Goal: Navigation & Orientation: Find specific page/section

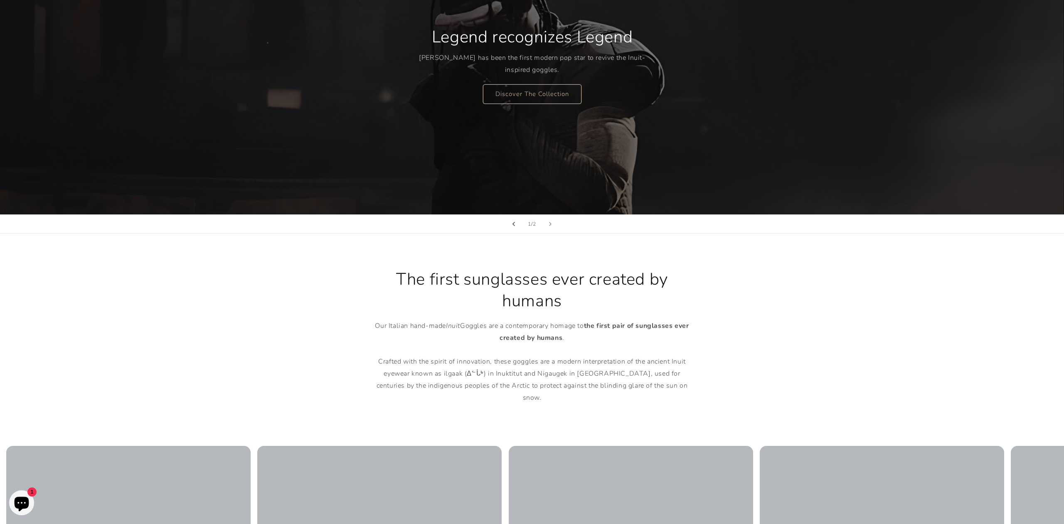
scroll to position [263, 0]
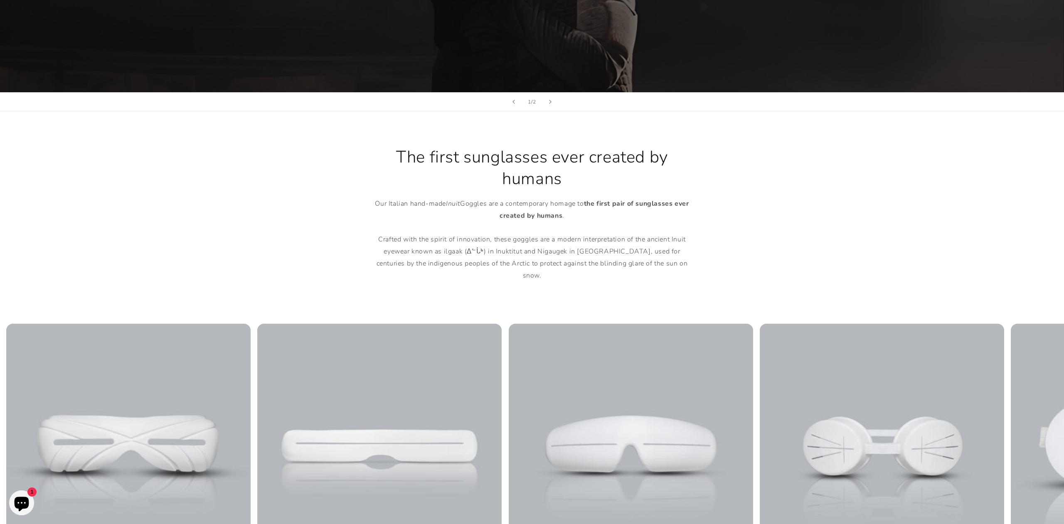
click at [398, 205] on p "Our Italian hand-made Inuit Goggles are a contemporary homage to the first pair…" at bounding box center [532, 240] width 324 height 84
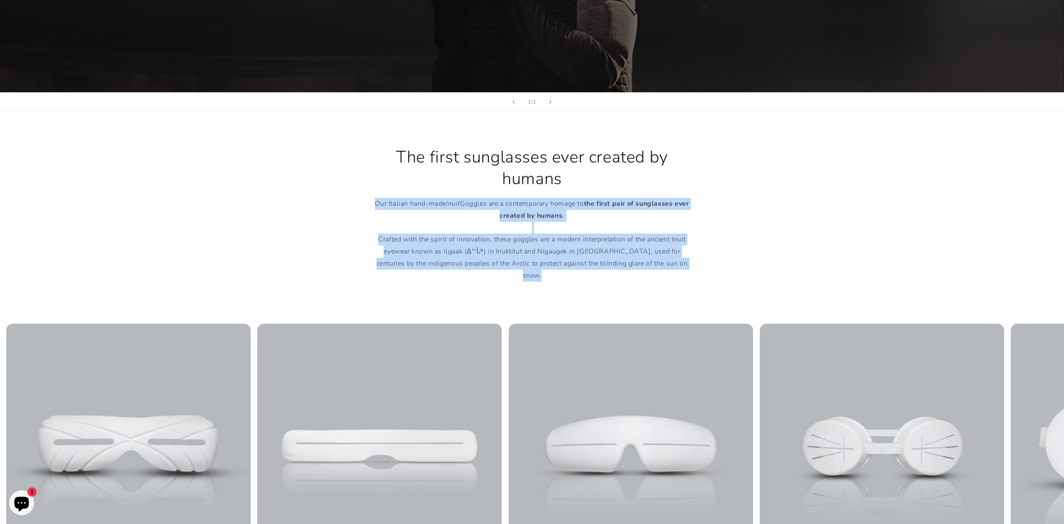
drag, startPoint x: 398, startPoint y: 205, endPoint x: 539, endPoint y: 263, distance: 152.3
click at [539, 263] on p "Our Italian hand-made Inuit Goggles are a contemporary homage to the first pair…" at bounding box center [532, 240] width 324 height 84
copy main "Our Italian hand-made Inuit Goggles are a contemporary homage to the first pair…"
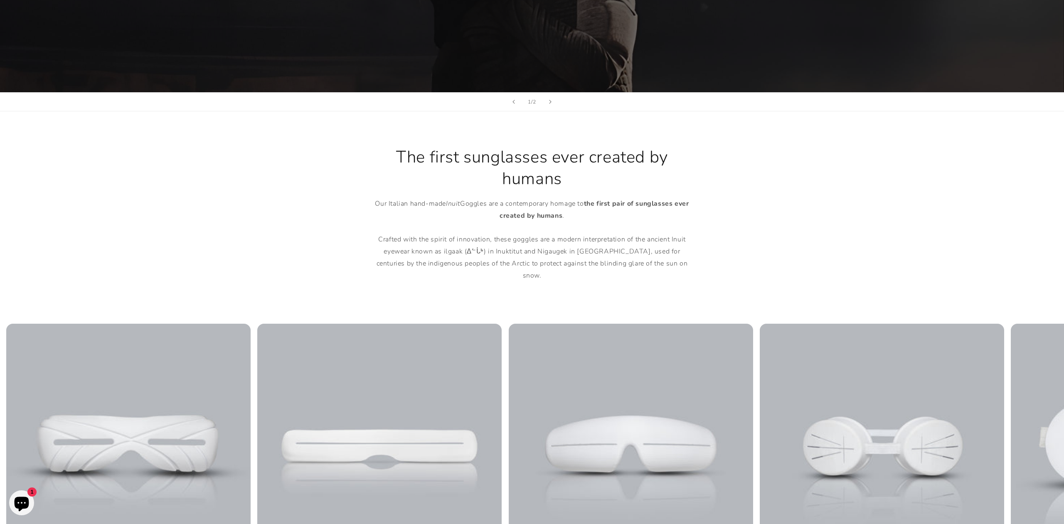
click at [516, 210] on p "Our Italian hand-made Inuit Goggles are a contemporary homage to the first pair…" at bounding box center [532, 240] width 324 height 84
click at [511, 200] on div at bounding box center [511, 200] width 0 height 0
click at [551, 216] on strong "ever created by humans" at bounding box center [594, 209] width 189 height 21
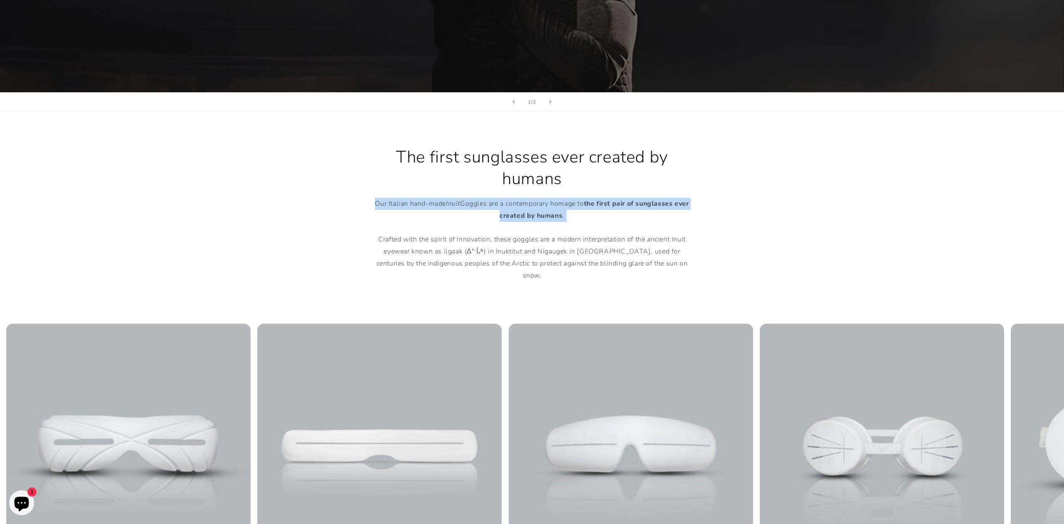
click at [551, 216] on strong "ever created by humans" at bounding box center [594, 209] width 189 height 21
click at [546, 221] on div at bounding box center [546, 221] width 0 height 0
click at [548, 219] on strong "ever created by humans" at bounding box center [594, 209] width 189 height 21
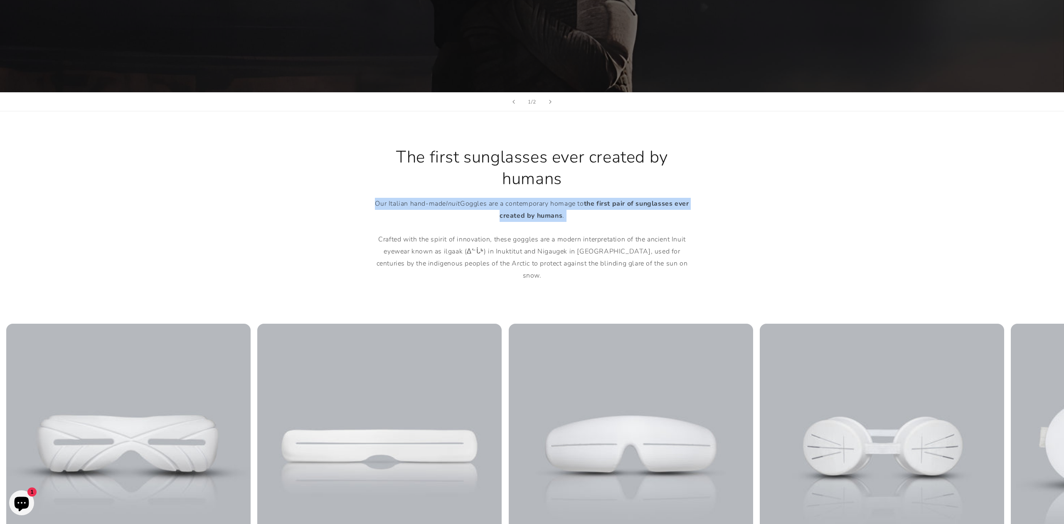
click at [543, 221] on div at bounding box center [543, 221] width 0 height 0
click at [559, 254] on p "Our Italian hand-made Inuit Goggles are a contemporary homage to the first pair…" at bounding box center [532, 240] width 324 height 84
click at [382, 240] on p "Our Italian hand-made Inuit Goggles are a contemporary homage to the first pair…" at bounding box center [532, 240] width 324 height 84
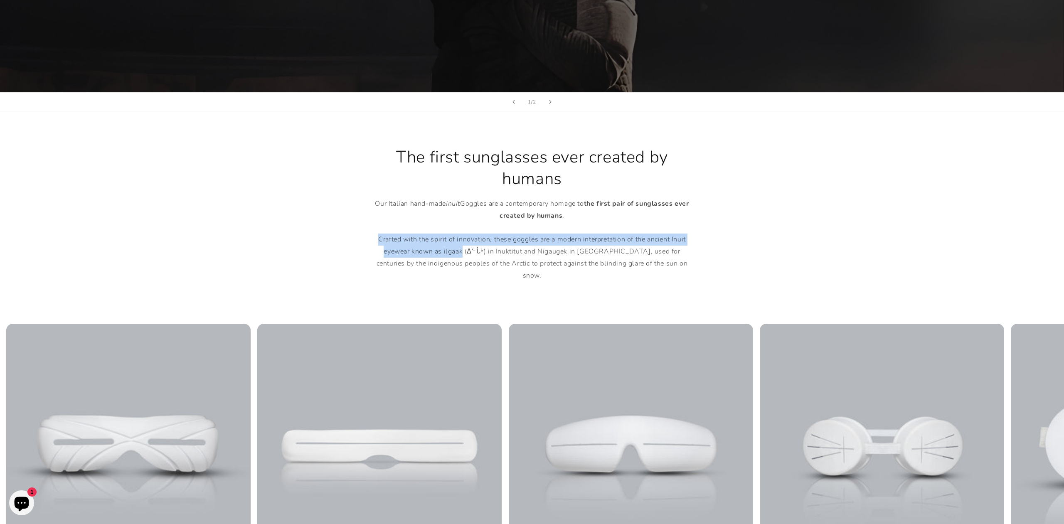
drag, startPoint x: 382, startPoint y: 240, endPoint x: 439, endPoint y: 252, distance: 57.6
click at [439, 252] on p "Our Italian hand-made Inuit Goggles are a contemporary homage to the first pair…" at bounding box center [532, 240] width 324 height 84
click at [433, 257] on div at bounding box center [433, 257] width 0 height 0
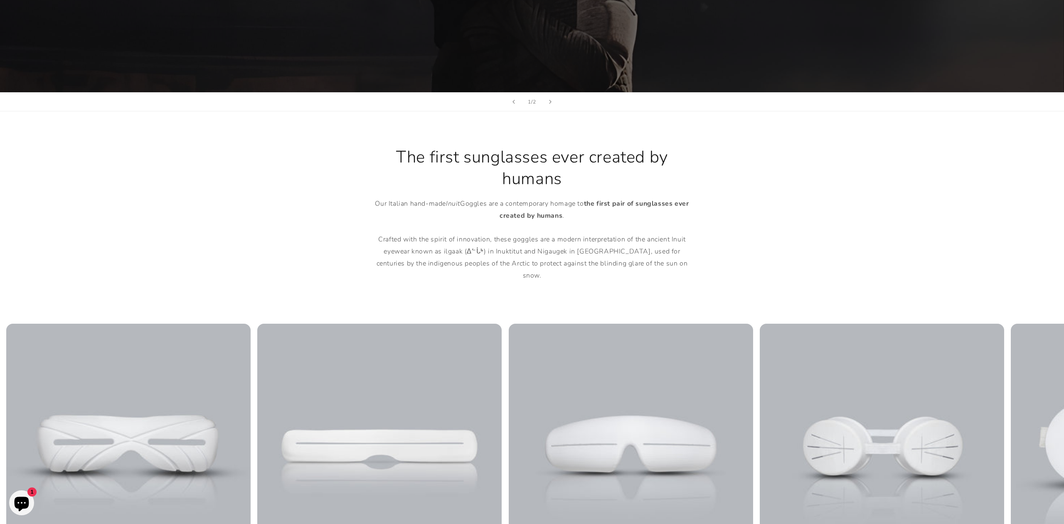
click at [482, 254] on p "Our Italian hand-made Inuit Goggles are a contemporary homage to the first pair…" at bounding box center [532, 240] width 324 height 84
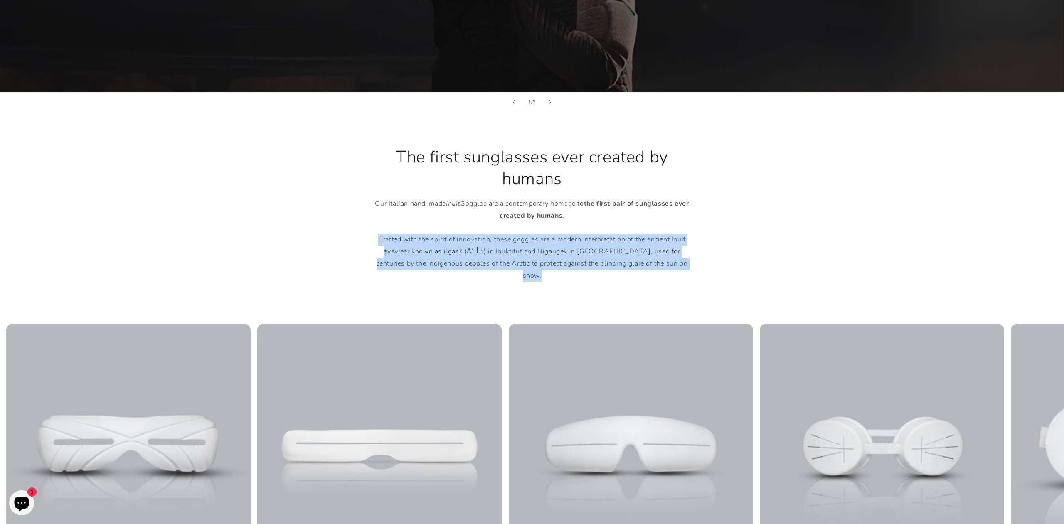
click at [482, 254] on p "Our Italian hand-made Inuit Goggles are a contemporary homage to the first pair…" at bounding box center [532, 240] width 324 height 84
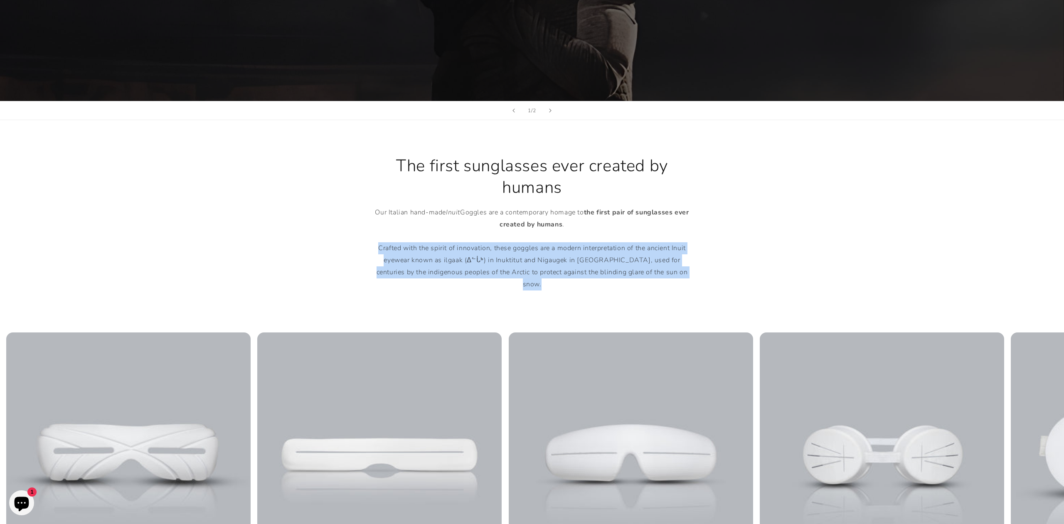
scroll to position [0, 0]
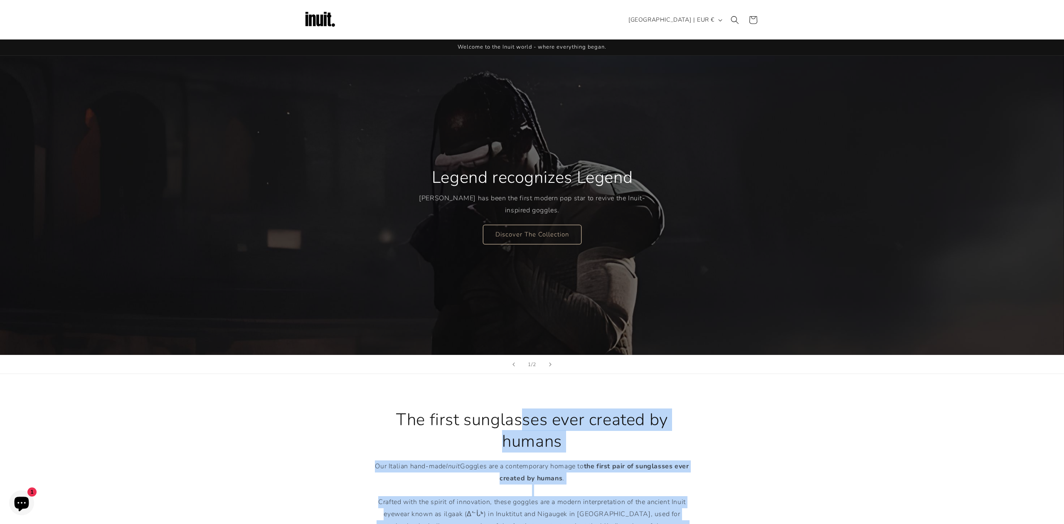
click at [410, 412] on h2 "The first sunglasses ever created by humans" at bounding box center [532, 430] width 324 height 43
click at [403, 411] on h2 "The first sunglasses ever created by humans" at bounding box center [532, 430] width 324 height 43
copy main "The first sunglasses ever created by humans Our Italian hand-made Inuit Goggles…"
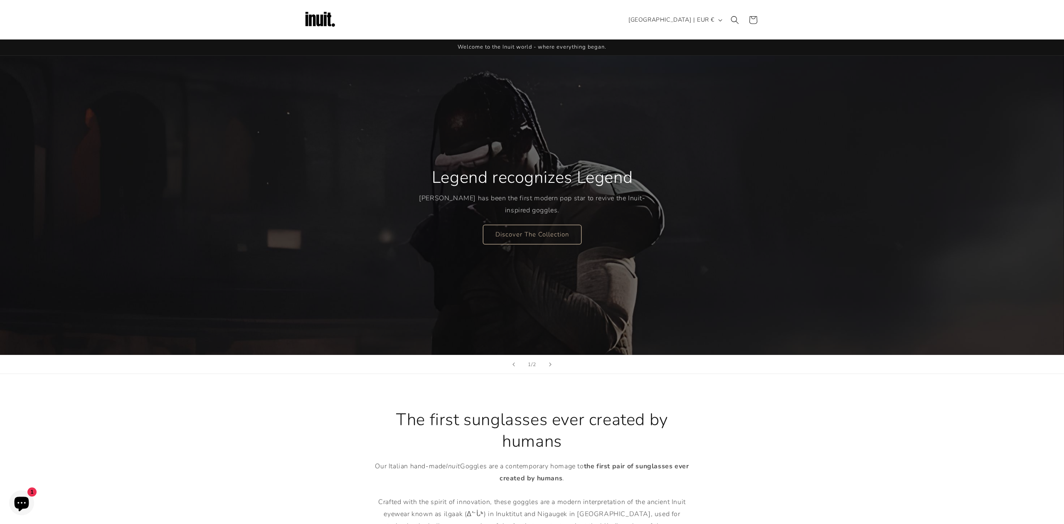
click at [491, 171] on h2 "Legend recognizes Legend" at bounding box center [532, 178] width 201 height 22
click at [493, 176] on h2 "Legend recognizes Legend" at bounding box center [532, 178] width 201 height 22
click at [493, 149] on div "Legend recognizes Legend Travis Scott has been the first modern pop star to rev…" at bounding box center [532, 205] width 499 height 299
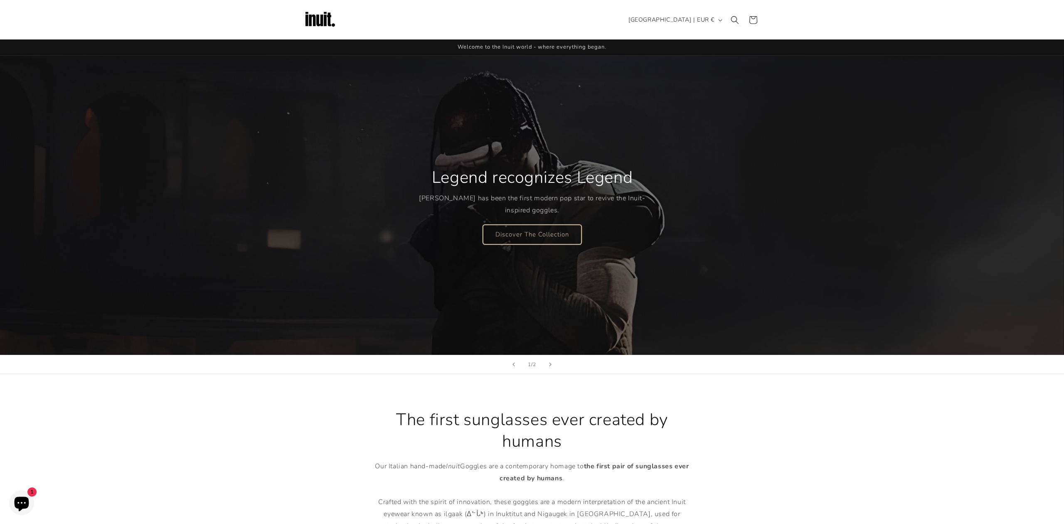
click at [551, 229] on link "Discover The Collection" at bounding box center [532, 235] width 99 height 20
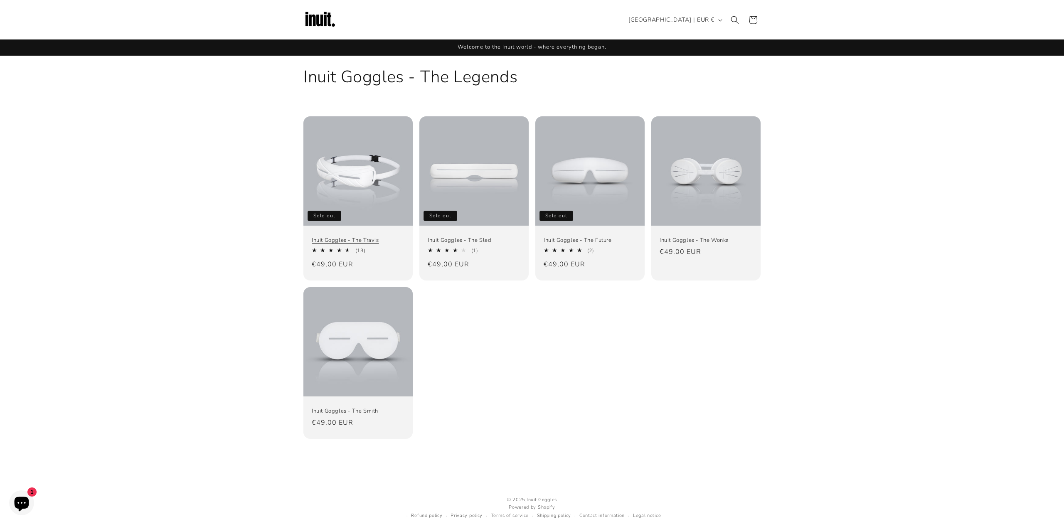
click at [373, 237] on link "Inuit Goggles - The Travis" at bounding box center [358, 240] width 93 height 7
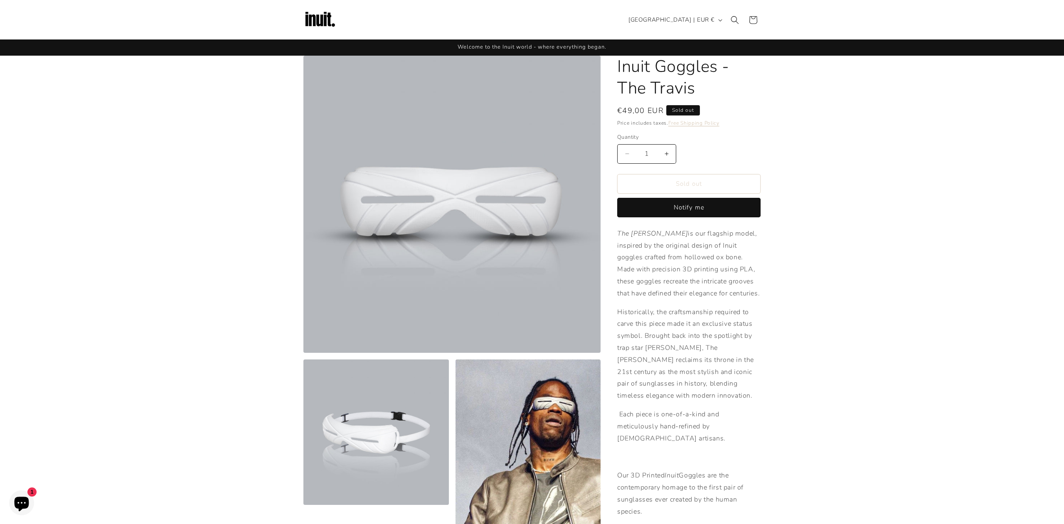
click at [331, 15] on img at bounding box center [319, 19] width 33 height 33
